Goal: Use online tool/utility: Utilize a website feature to perform a specific function

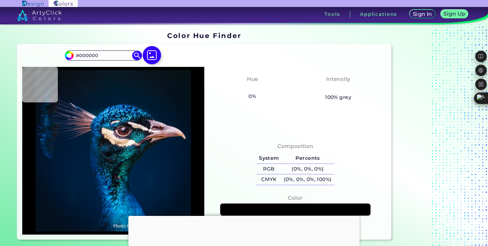
click at [152, 57] on img at bounding box center [152, 55] width 18 height 18
click at [0, 0] on input "file" at bounding box center [0, 0] width 0 height 0
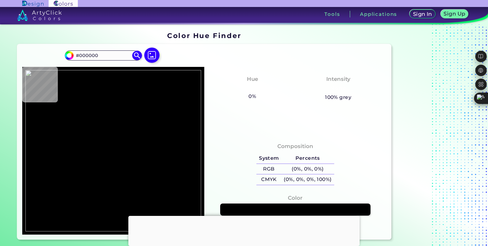
type input "#fcfefe"
type input "#FCFEFE"
type input "#fefefe"
type input "#FEFEFE"
type input "#ffffff"
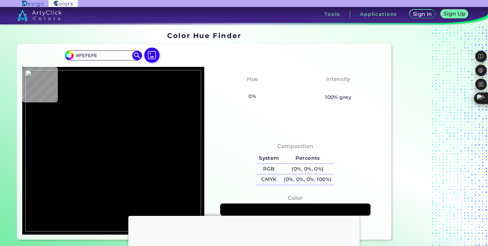
type input "#FFFFFF"
type input "#f8fdfd"
type input "#F8FDFD"
type input "#24b9b9"
type input "#24B9B9"
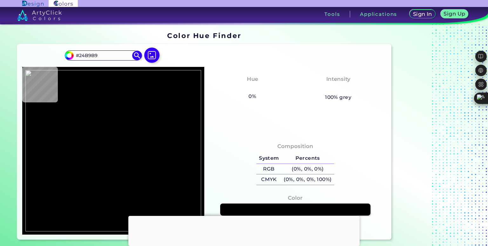
type input "#28bbbb"
type input "#28BBBB"
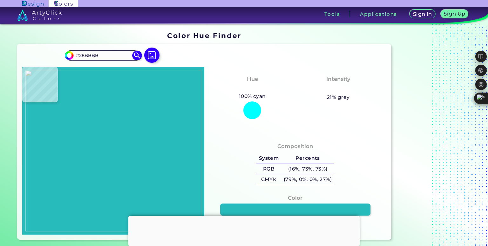
click at [165, 89] on img at bounding box center [113, 151] width 176 height 162
click at [168, 97] on img at bounding box center [113, 151] width 176 height 162
click at [117, 90] on img at bounding box center [113, 151] width 176 height 162
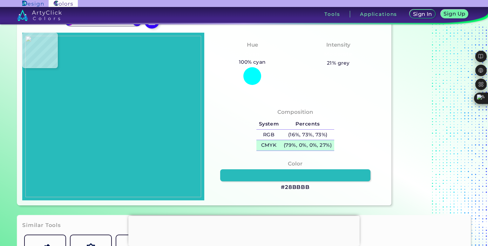
scroll to position [32, 0]
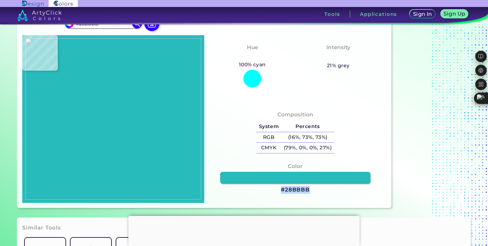
drag, startPoint x: 284, startPoint y: 190, endPoint x: 311, endPoint y: 186, distance: 26.6
click at [311, 186] on div "Color #28BBBB" at bounding box center [295, 178] width 172 height 38
click at [300, 192] on h3 "#28BBBB" at bounding box center [295, 190] width 29 height 8
copy h3 "#28BBBB"
click at [284, 189] on h3 "#28BBBB copied" at bounding box center [295, 190] width 29 height 8
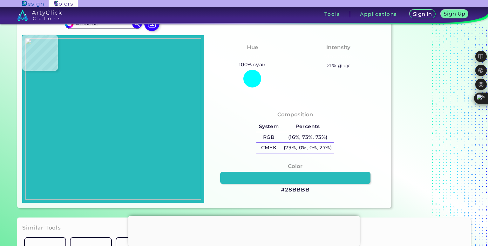
click at [287, 190] on h3 "#28BBBB" at bounding box center [295, 190] width 29 height 8
drag, startPoint x: 284, startPoint y: 190, endPoint x: 304, endPoint y: 191, distance: 20.0
click at [310, 190] on div "Color #28BBBB" at bounding box center [295, 178] width 172 height 38
copy h3 "28BBBB"
